Goal: Transaction & Acquisition: Register for event/course

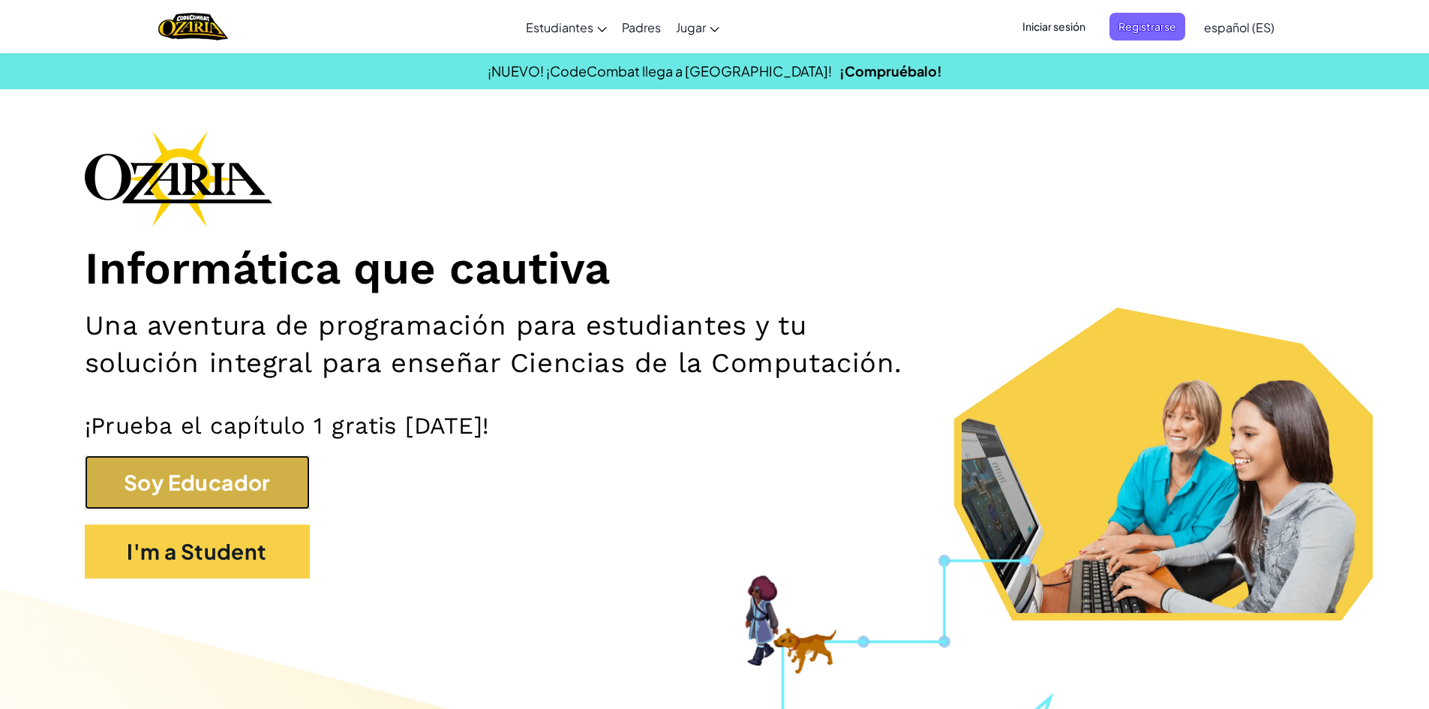
click at [251, 488] on button "Soy Educador" at bounding box center [197, 482] width 225 height 54
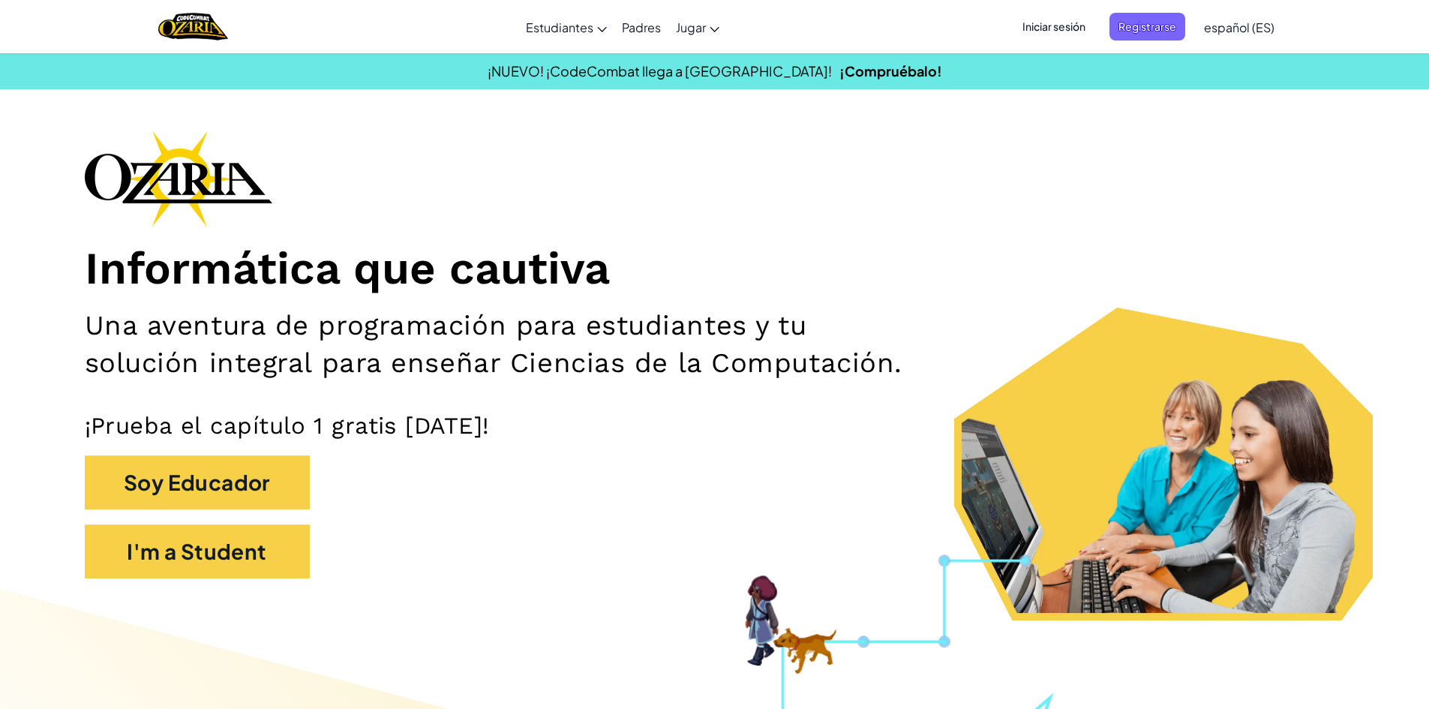
click at [1055, 16] on span "Iniciar sesión" at bounding box center [1053, 27] width 81 height 28
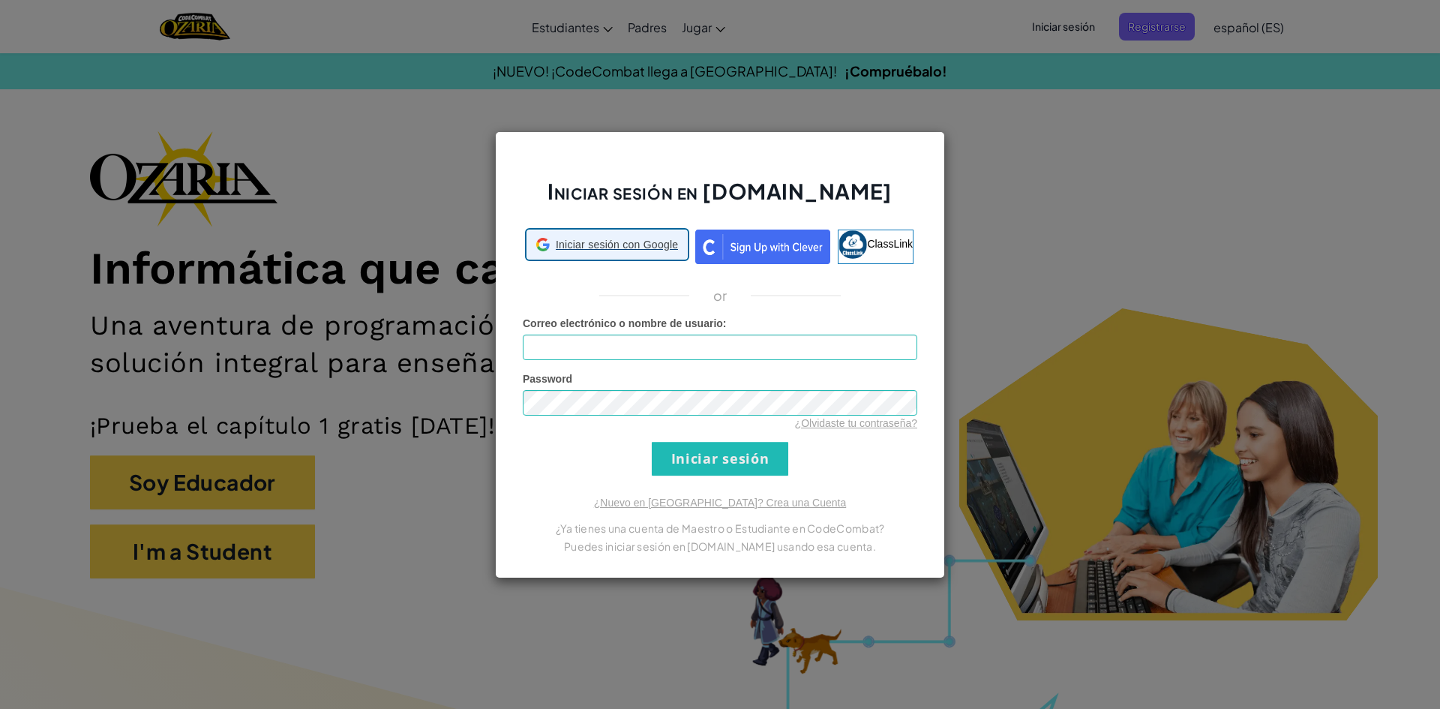
click at [678, 246] on span "Iniciar sesión con Google" at bounding box center [617, 244] width 122 height 15
